Goal: Transaction & Acquisition: Purchase product/service

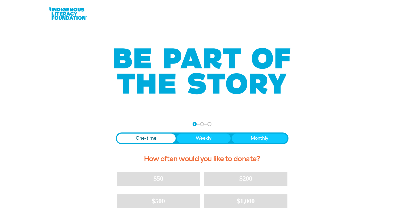
click at [65, 16] on link at bounding box center [68, 13] width 40 height 16
click at [246, 138] on button "Monthly" at bounding box center [260, 139] width 56 height 10
